Goal: Download file/media

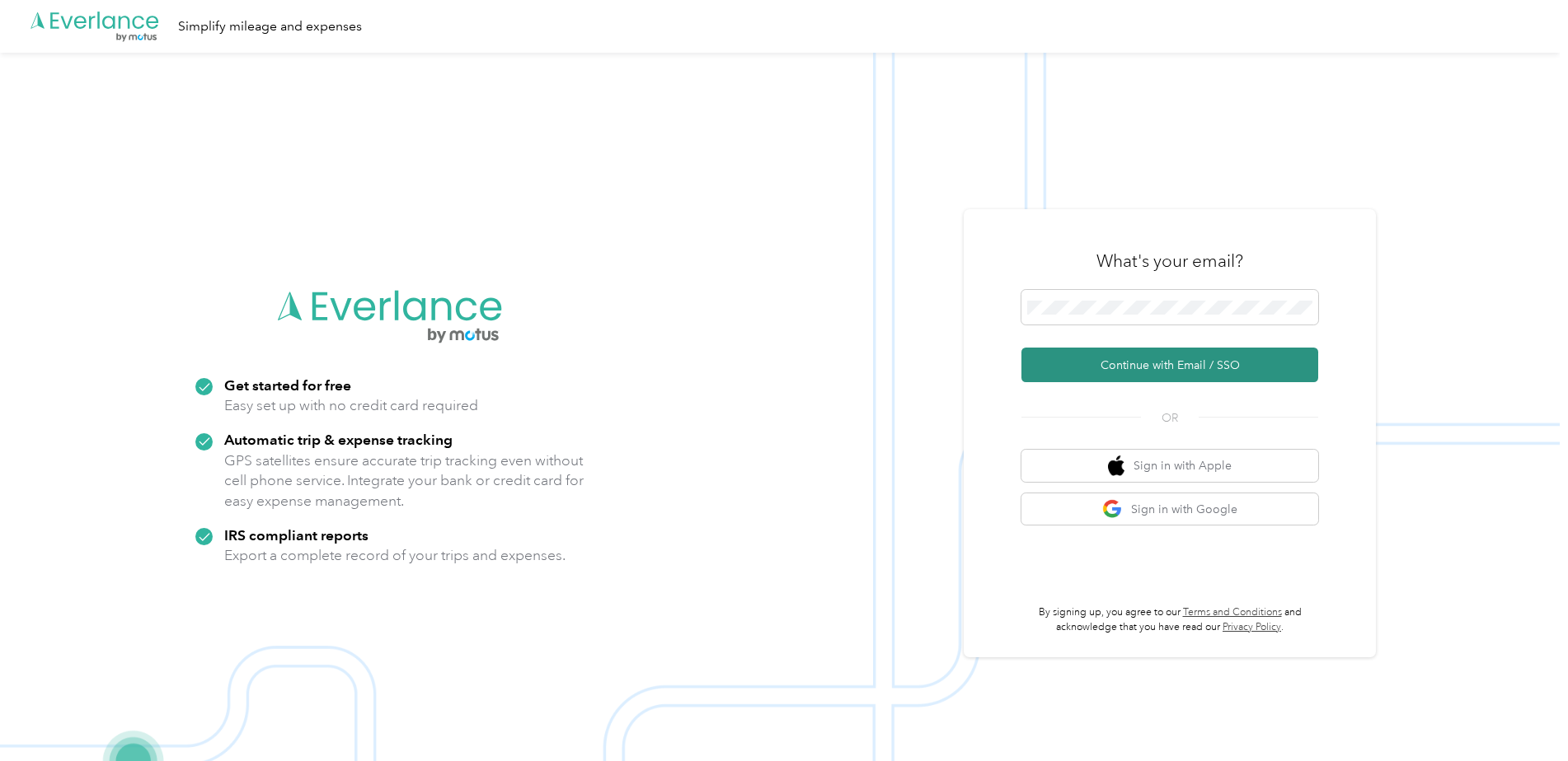
click at [1104, 363] on button "Continue with Email / SSO" at bounding box center [1169, 365] width 297 height 35
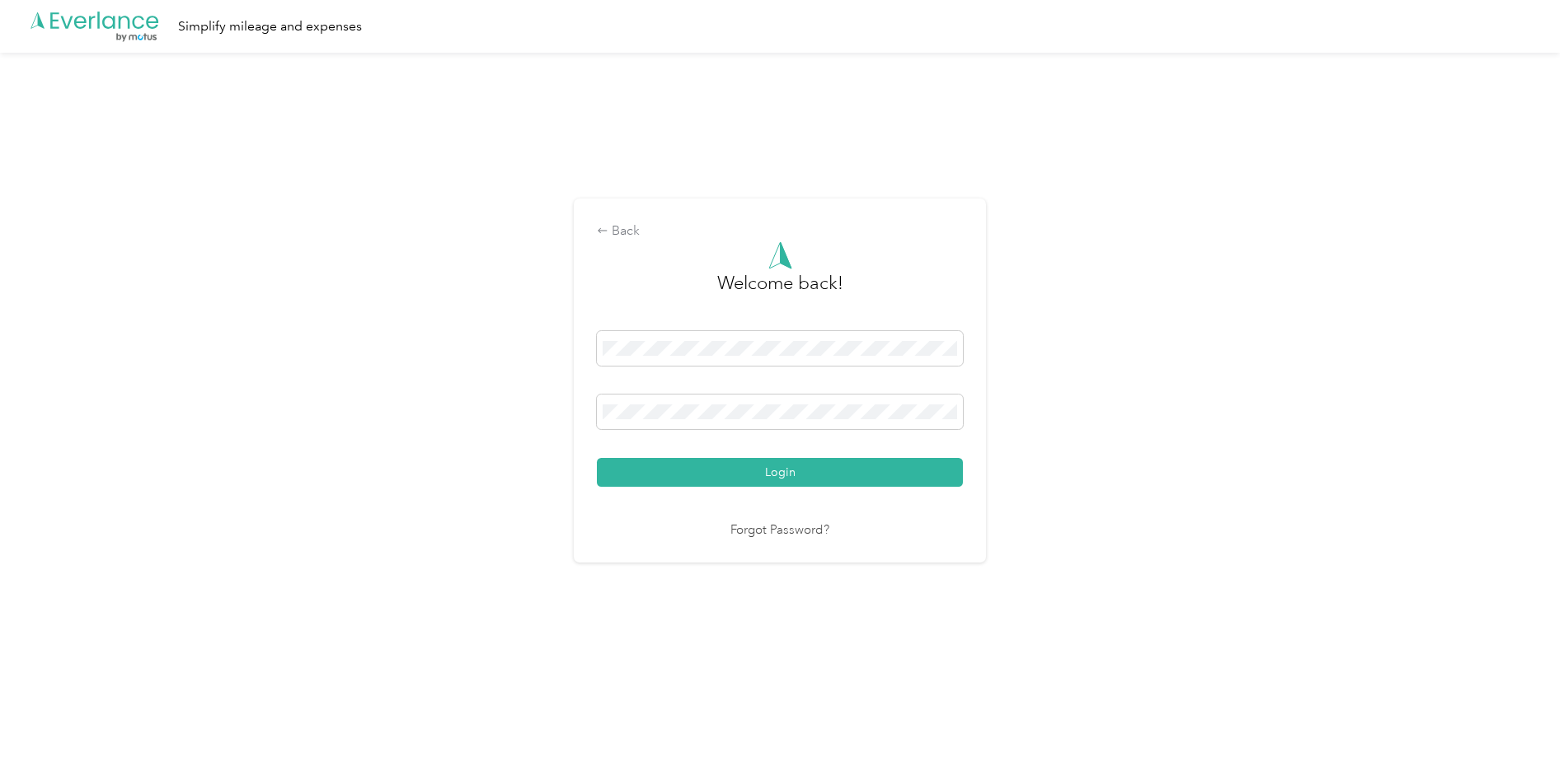
click at [795, 473] on button "Login" at bounding box center [780, 473] width 366 height 29
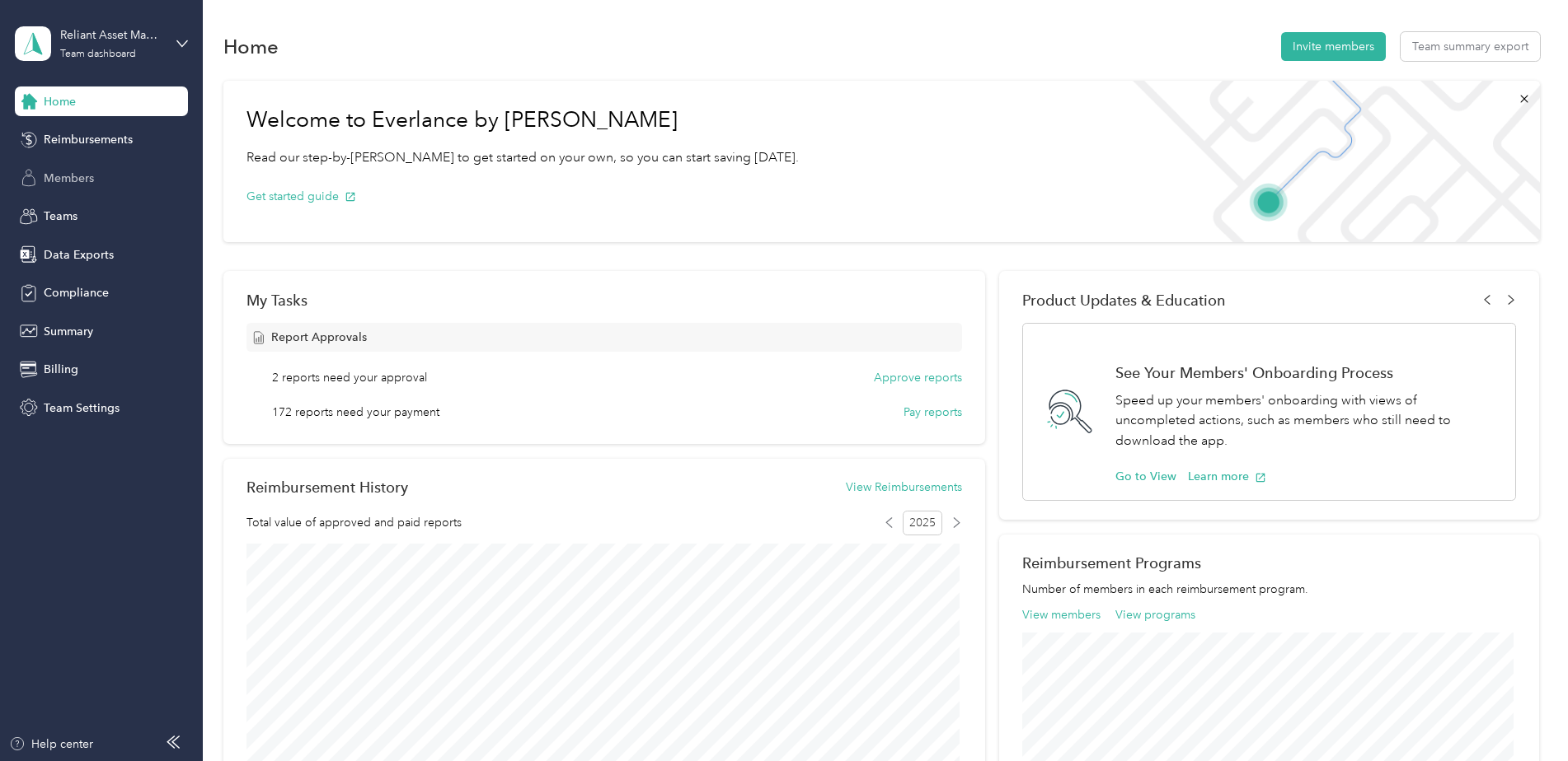
click at [63, 171] on span "Members" at bounding box center [68, 179] width 50 height 17
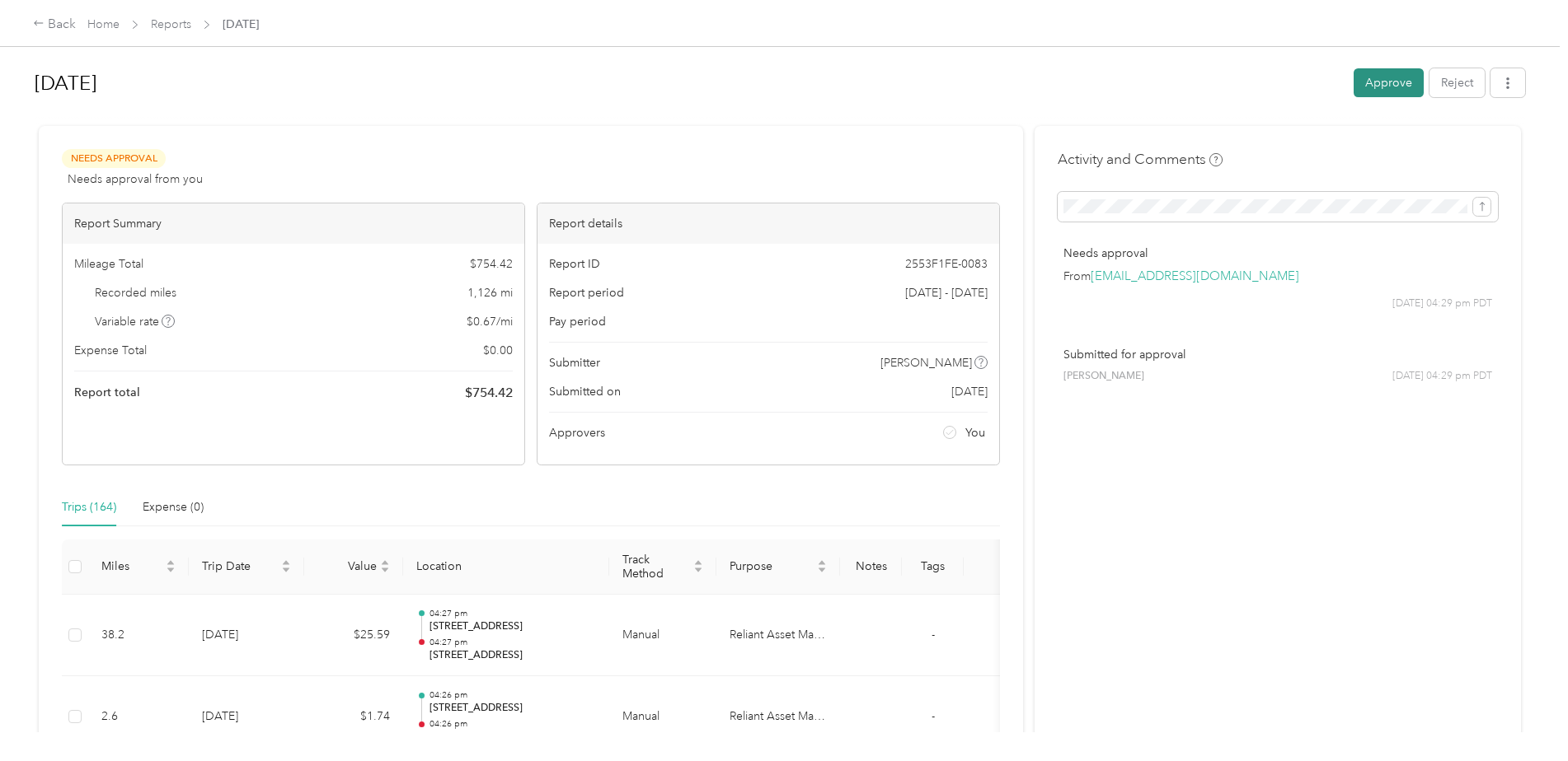
click at [1378, 86] on button "Approve" at bounding box center [1388, 83] width 70 height 29
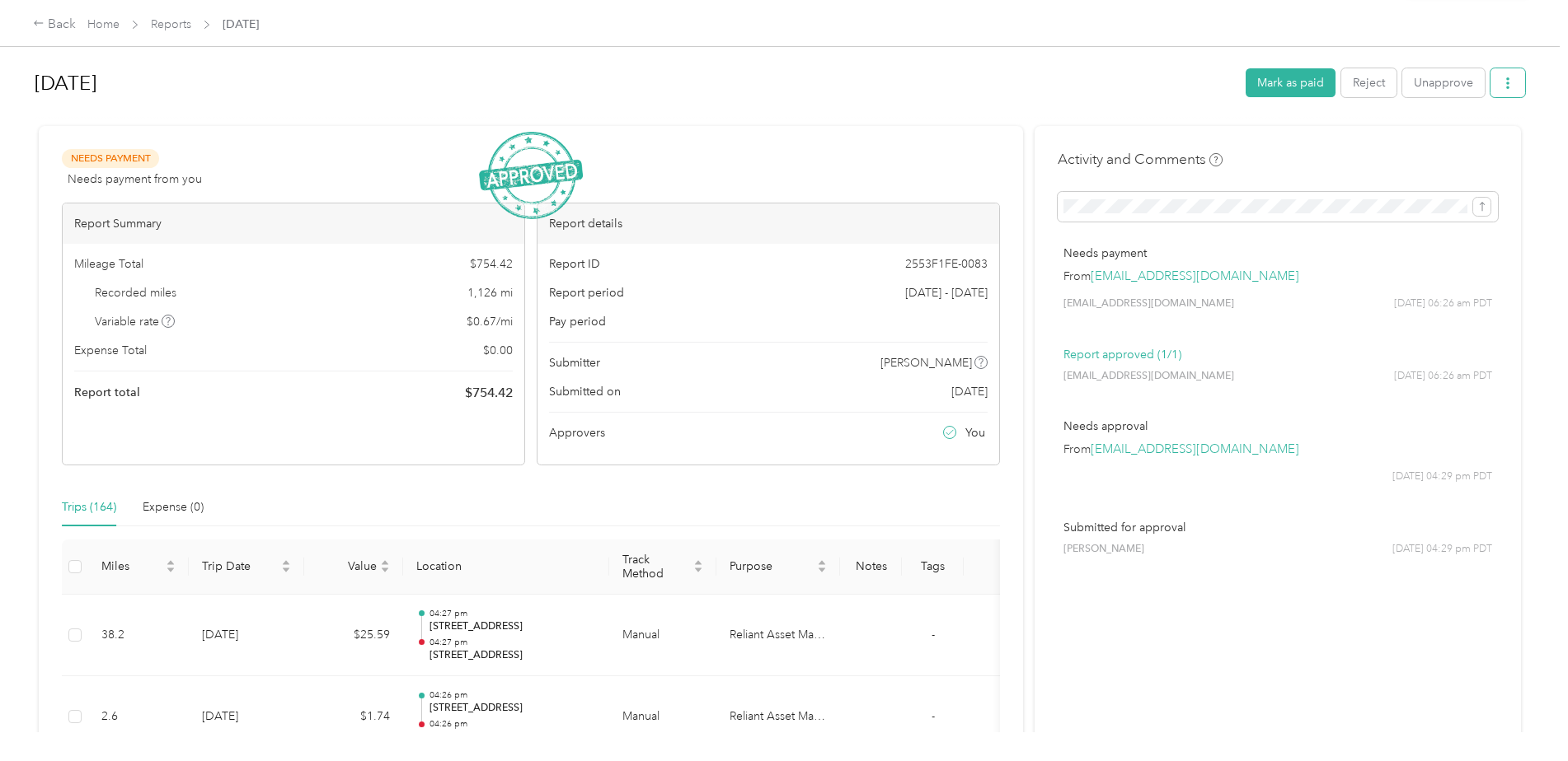
click at [1502, 85] on icon "button" at bounding box center [1507, 84] width 12 height 12
click at [1452, 147] on span "Download" at bounding box center [1456, 144] width 55 height 17
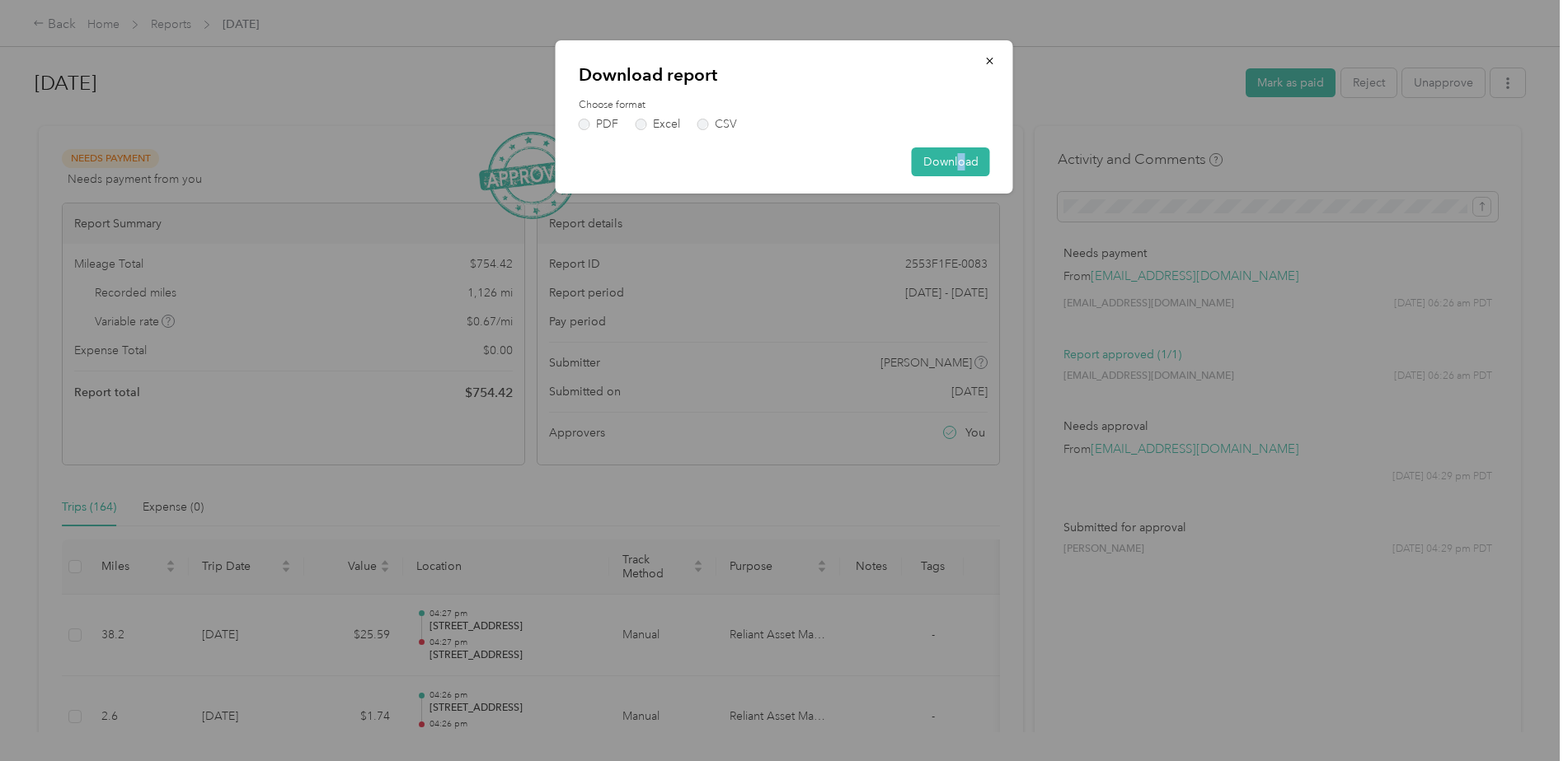
click at [961, 142] on div "Download report Choose format PDF Excel CSV Download" at bounding box center [784, 117] width 458 height 154
drag, startPoint x: 961, startPoint y: 142, endPoint x: 961, endPoint y: 171, distance: 29.0
click at [961, 171] on button "Download" at bounding box center [950, 162] width 78 height 29
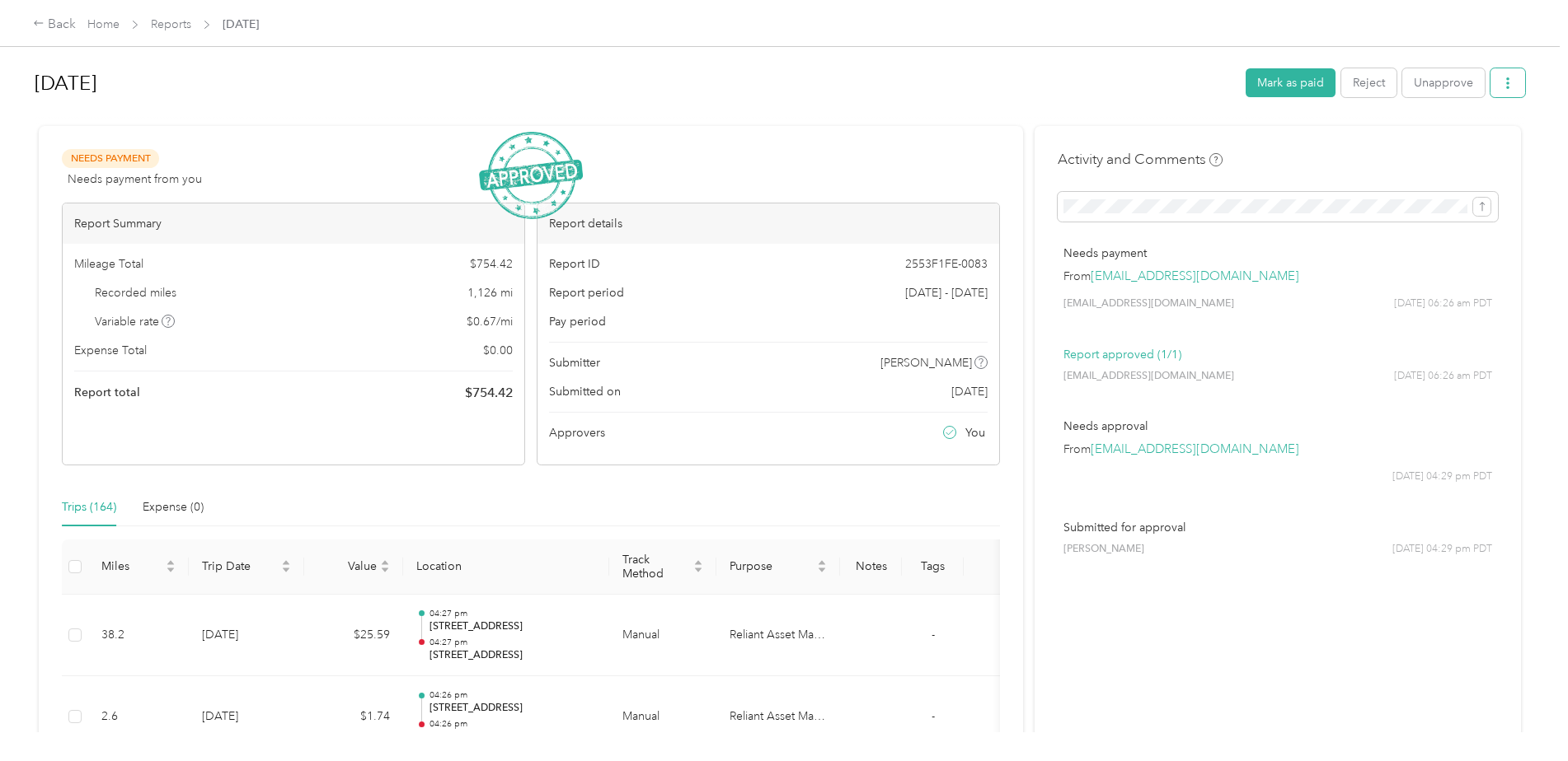
click at [1513, 87] on button "button" at bounding box center [1507, 83] width 35 height 29
click at [1467, 148] on span "Download" at bounding box center [1456, 144] width 55 height 17
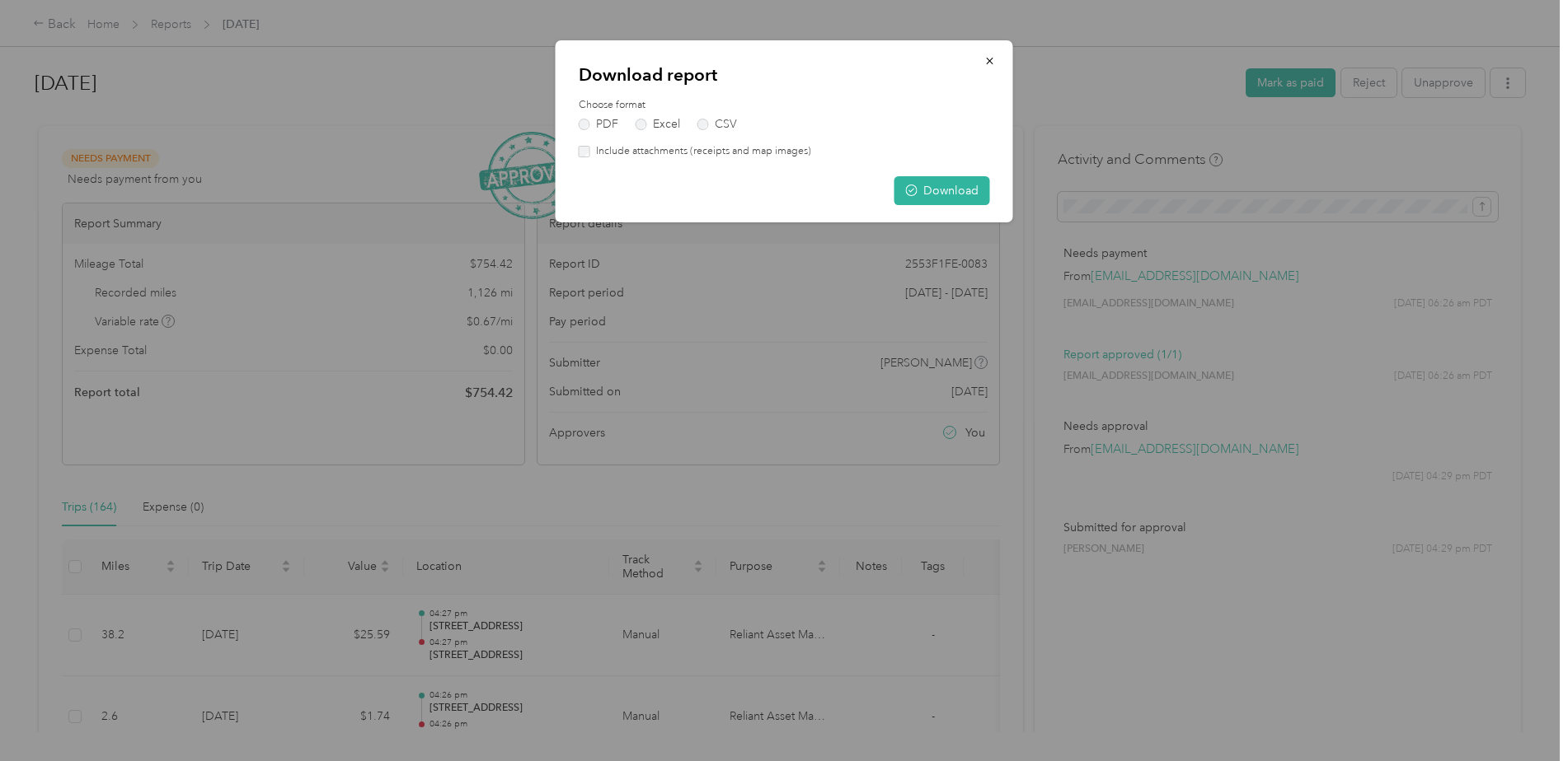
drag, startPoint x: 999, startPoint y: 66, endPoint x: 770, endPoint y: 8, distance: 236.2
click at [999, 66] on button "button" at bounding box center [990, 61] width 35 height 29
